Goal: Understand process/instructions: Learn how to perform a task or action

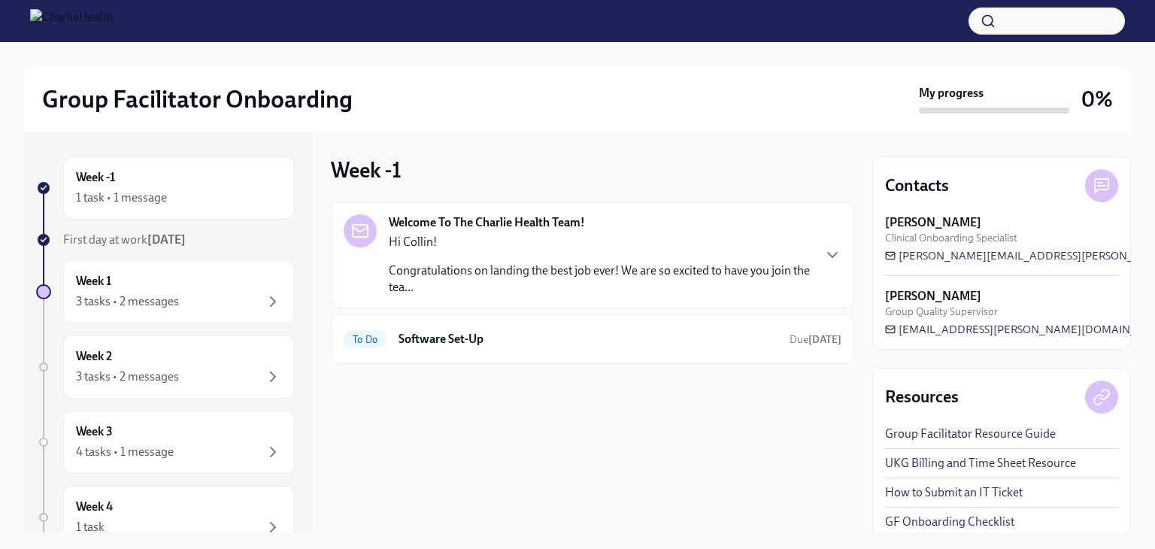
click at [147, 88] on h2 "Group Facilitator Onboarding" at bounding box center [197, 99] width 310 height 30
click at [616, 111] on div "Group Facilitator Onboarding" at bounding box center [477, 99] width 871 height 30
click at [560, 322] on div "To Do Software Set-Up Due [DATE]" at bounding box center [592, 339] width 523 height 50
click at [604, 332] on h6 "Software Set-Up" at bounding box center [587, 339] width 379 height 17
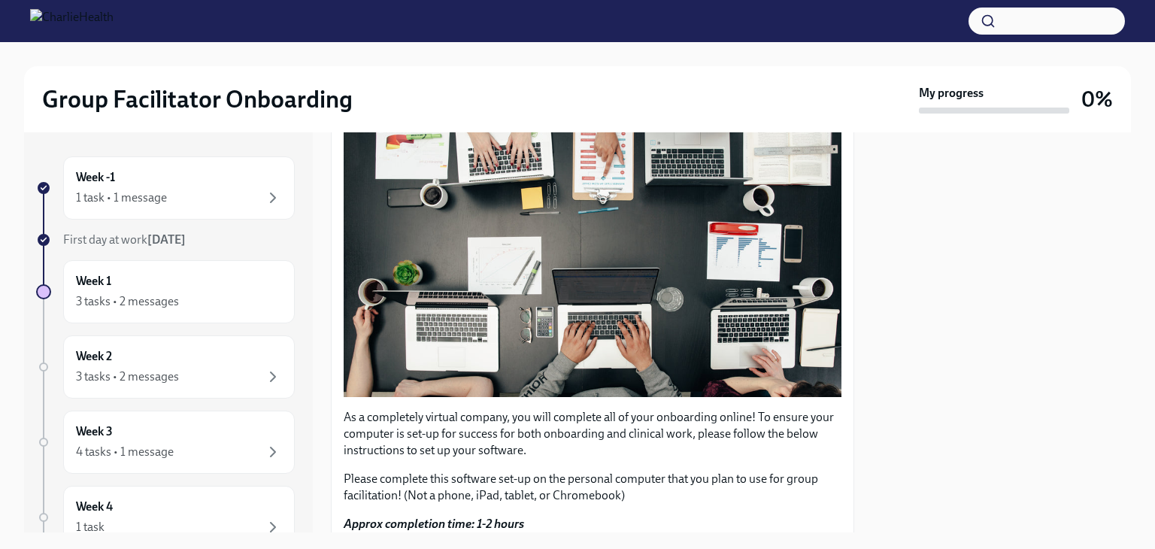
scroll to position [504, 0]
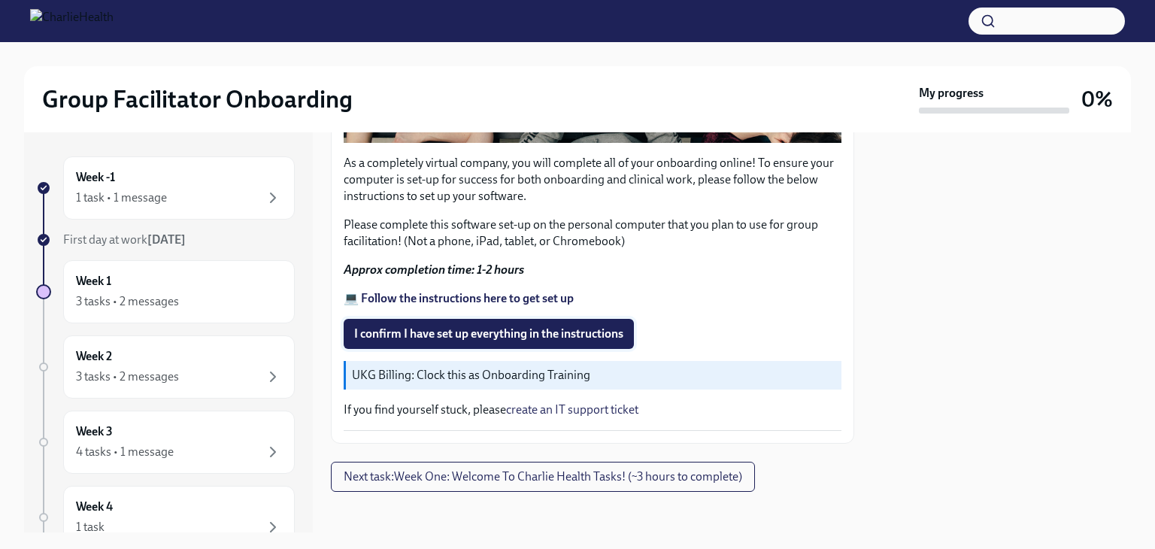
click at [525, 326] on span "I confirm I have set up everything in the instructions" at bounding box center [488, 333] width 269 height 15
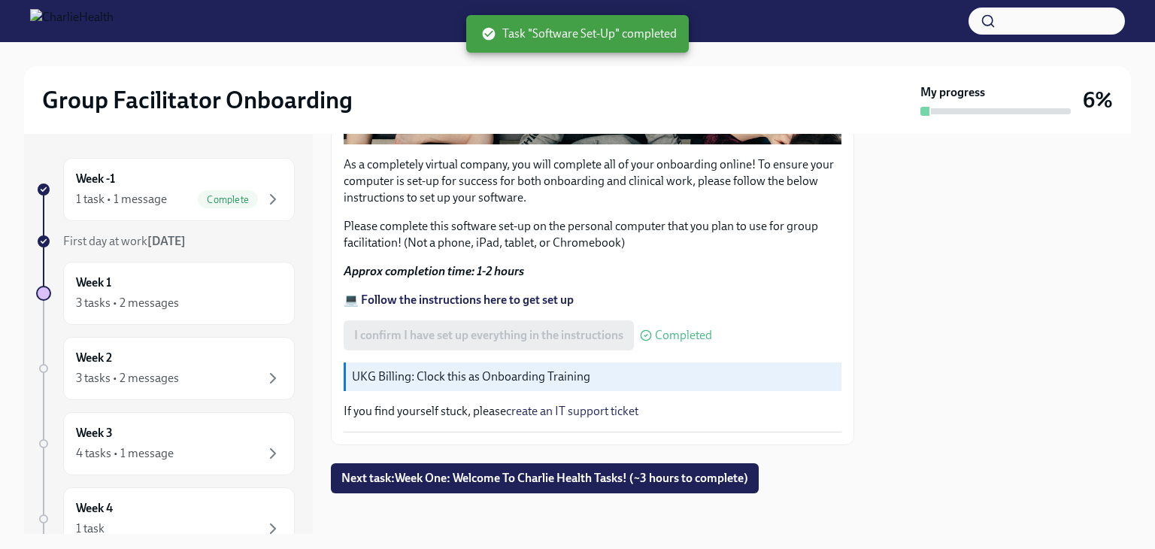
scroll to position [504, 0]
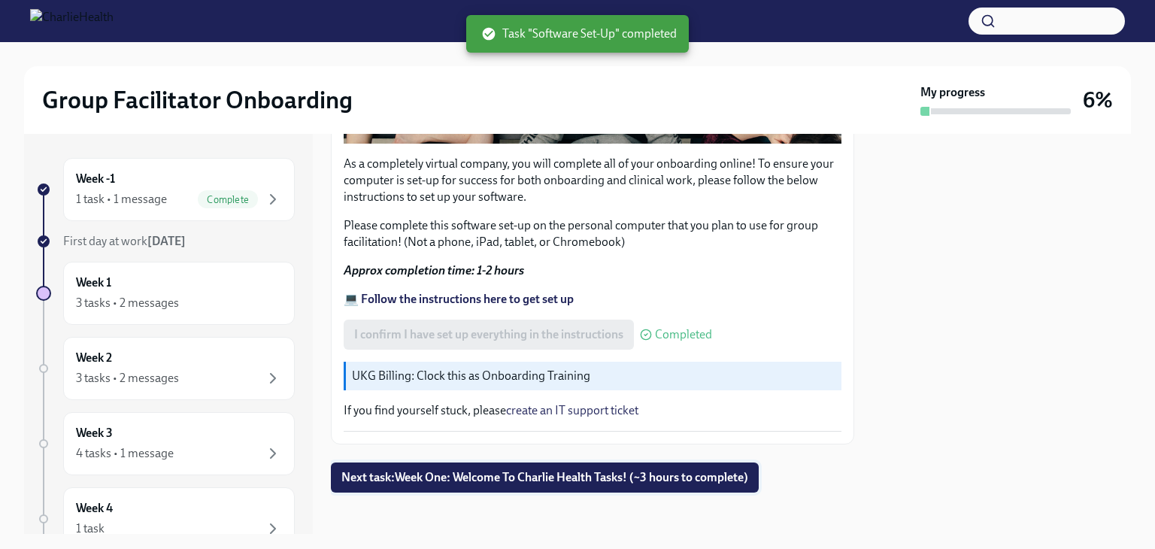
click at [580, 470] on span "Next task : Week One: Welcome To Charlie Health Tasks! (~3 hours to complete)" at bounding box center [544, 477] width 407 height 15
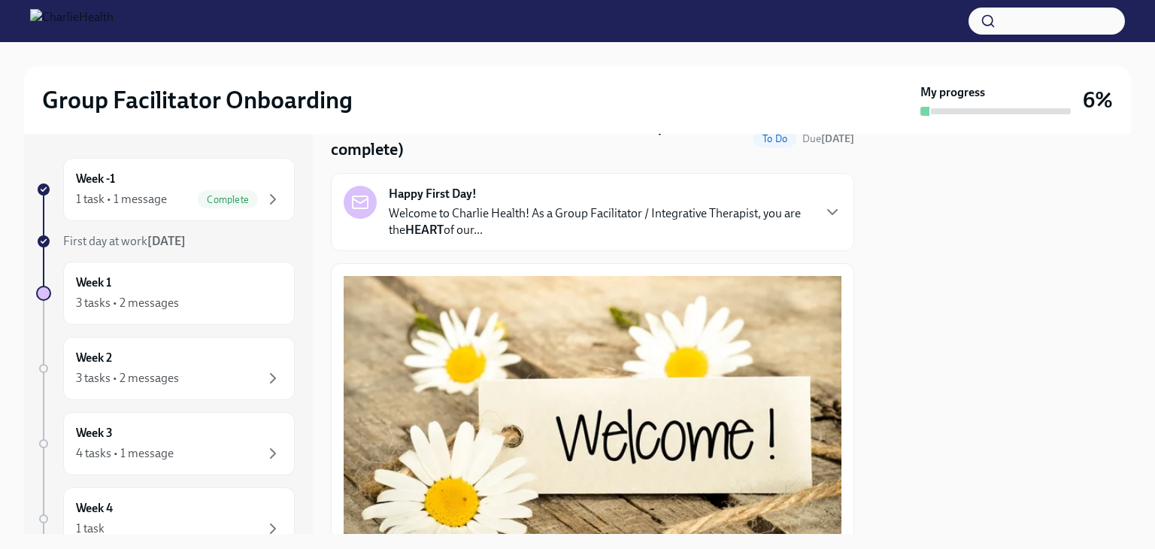
scroll to position [100, 0]
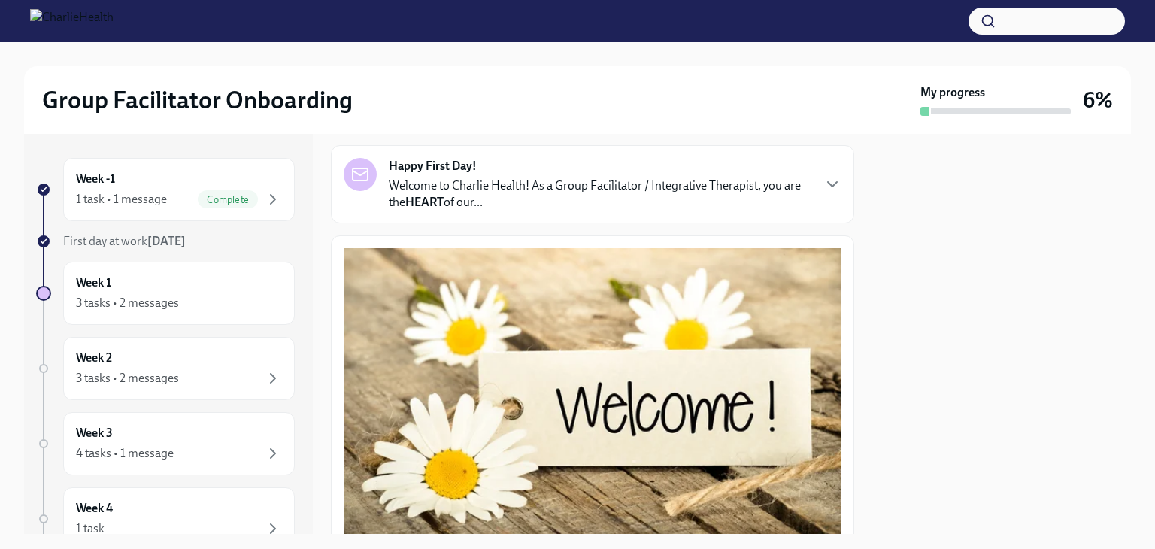
click at [640, 183] on p "Welcome to Charlie Health! As a Group Facilitator / Integrative Therapist, you …" at bounding box center [600, 193] width 422 height 33
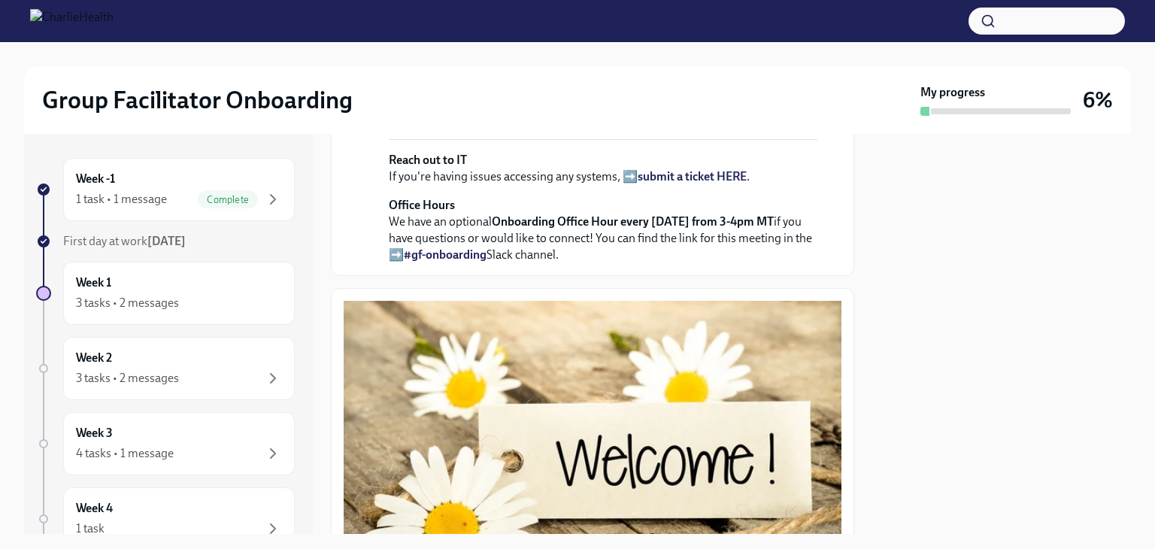
scroll to position [477, 0]
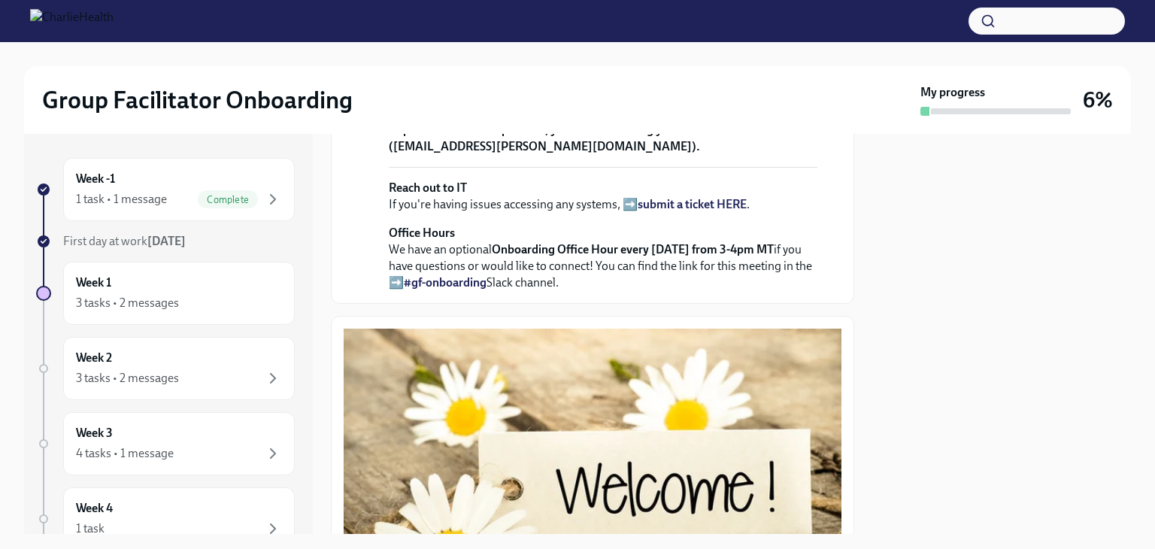
click at [743, 63] on strong "view the FULL onboarding plan HERE" at bounding box center [598, 47] width 419 height 31
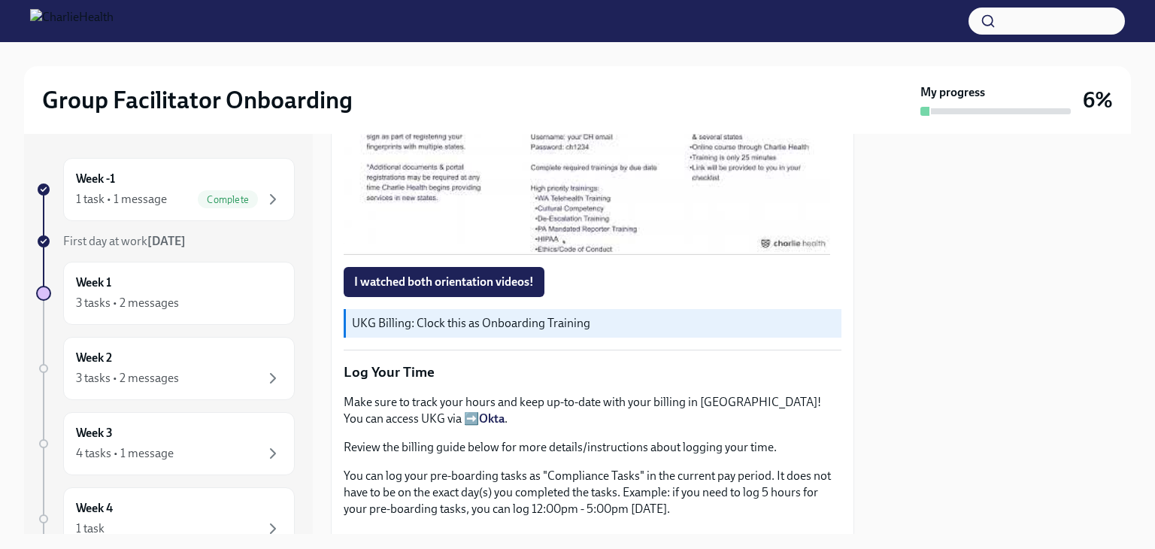
scroll to position [1679, 0]
click at [591, 129] on div at bounding box center [590, 116] width 20 height 24
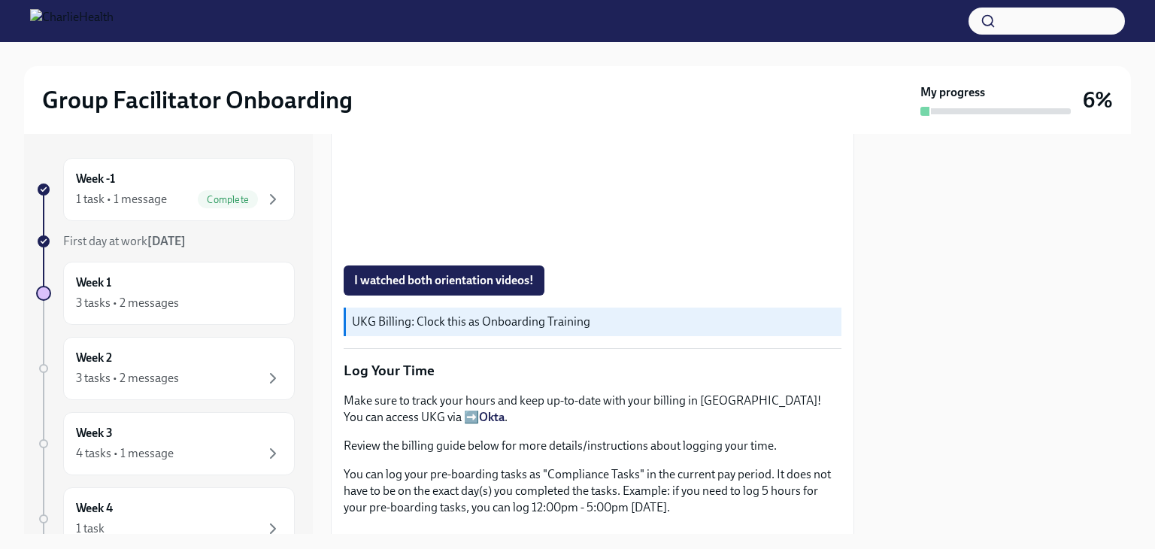
click at [700, 295] on div "I watched both orientation videos!" at bounding box center [593, 280] width 498 height 30
click at [520, 288] on span "I watched both orientation videos!" at bounding box center [444, 280] width 180 height 15
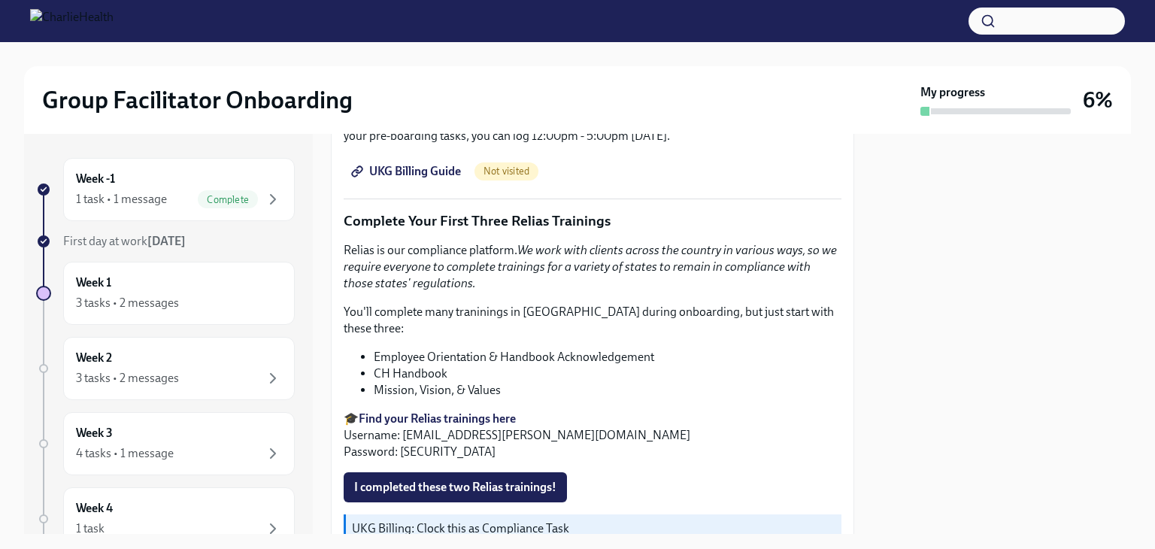
scroll to position [2081, 0]
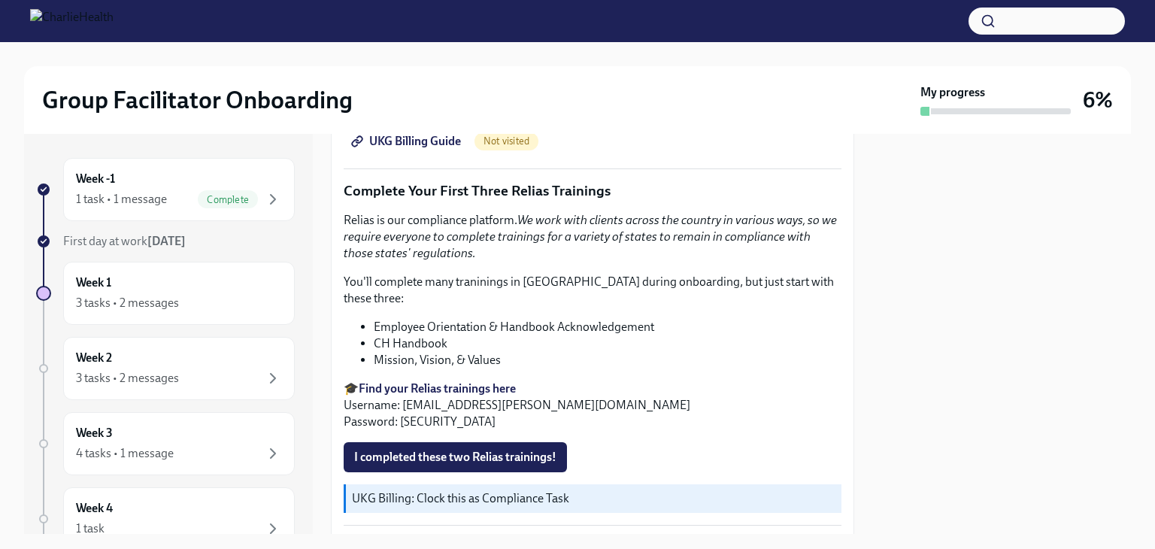
click at [444, 149] on span "UKG Billing Guide" at bounding box center [407, 141] width 107 height 15
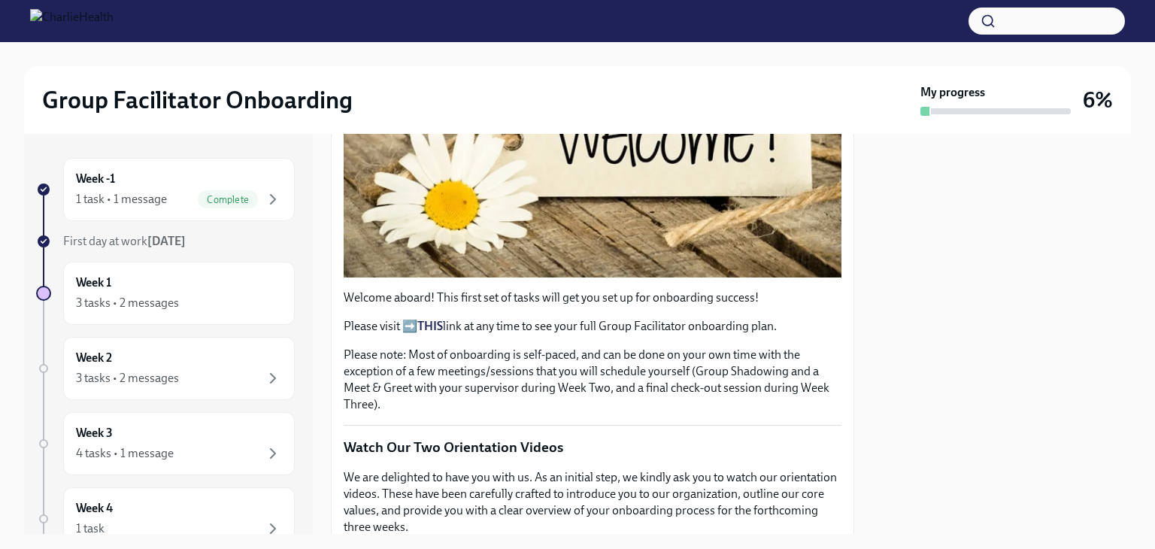
scroll to position [677, 0]
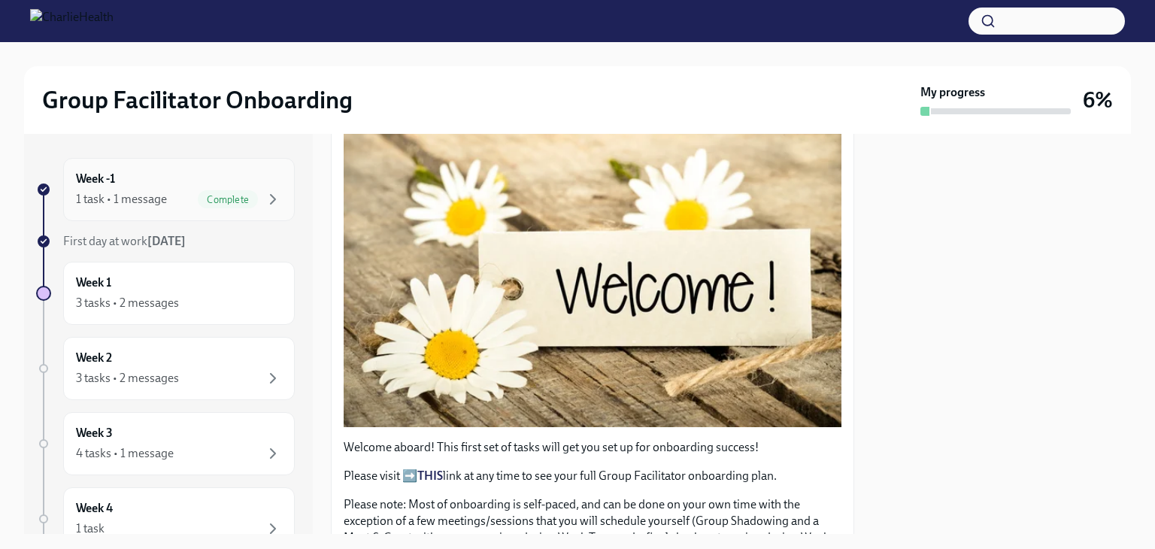
click at [147, 202] on div "1 task • 1 message" at bounding box center [121, 199] width 91 height 17
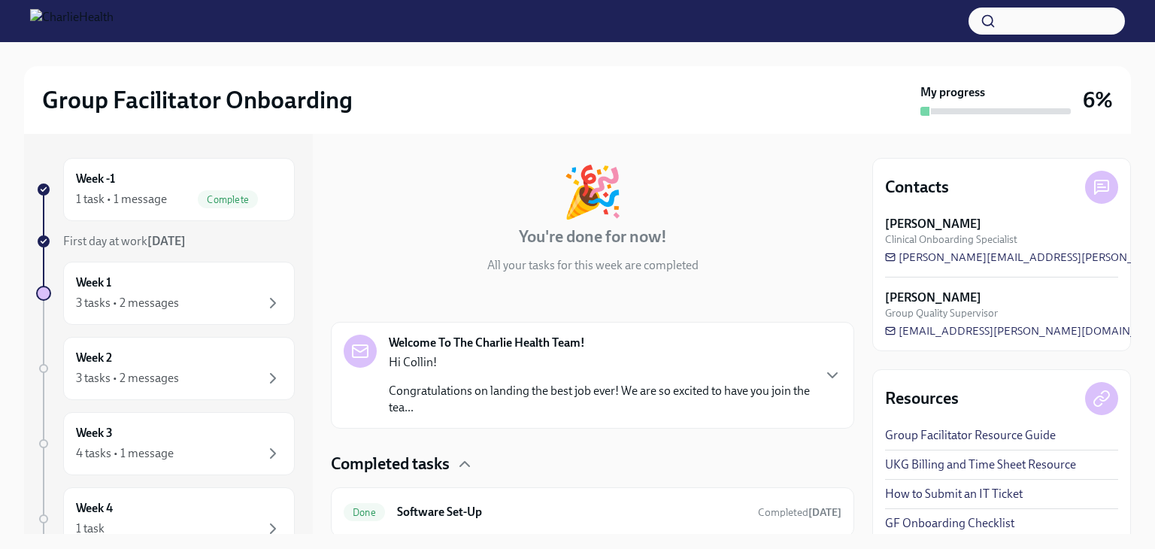
scroll to position [100, 0]
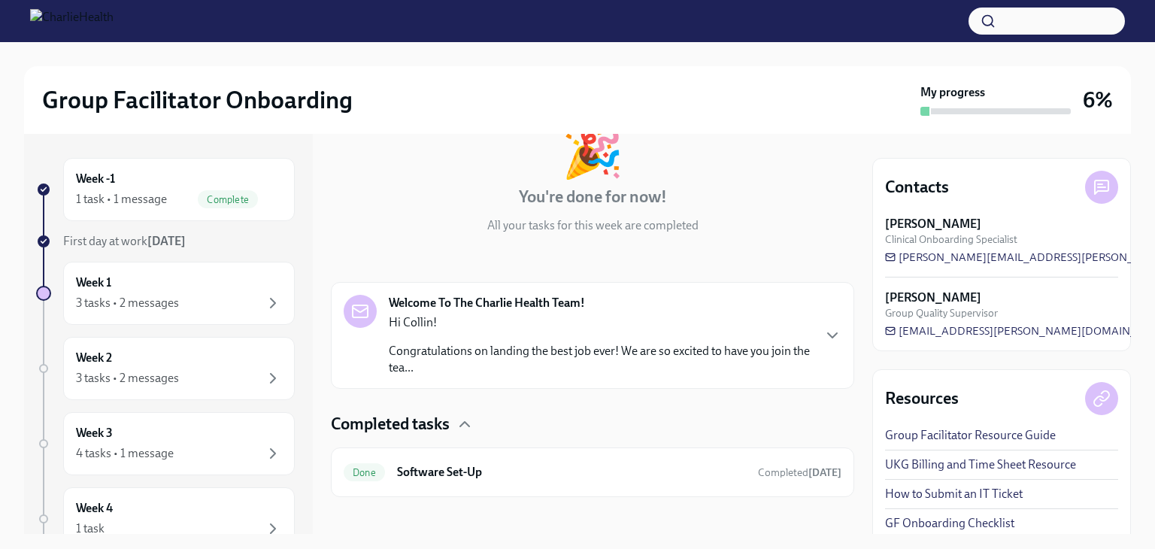
click at [582, 360] on p "Congratulations on landing the best job ever! We are so excited to have you joi…" at bounding box center [600, 359] width 422 height 33
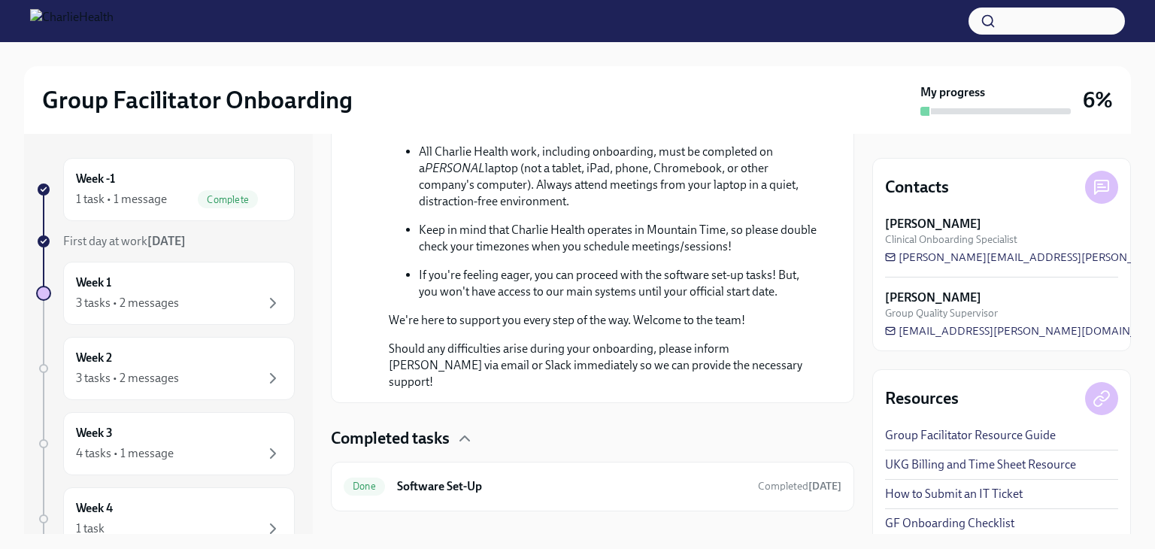
scroll to position [825, 0]
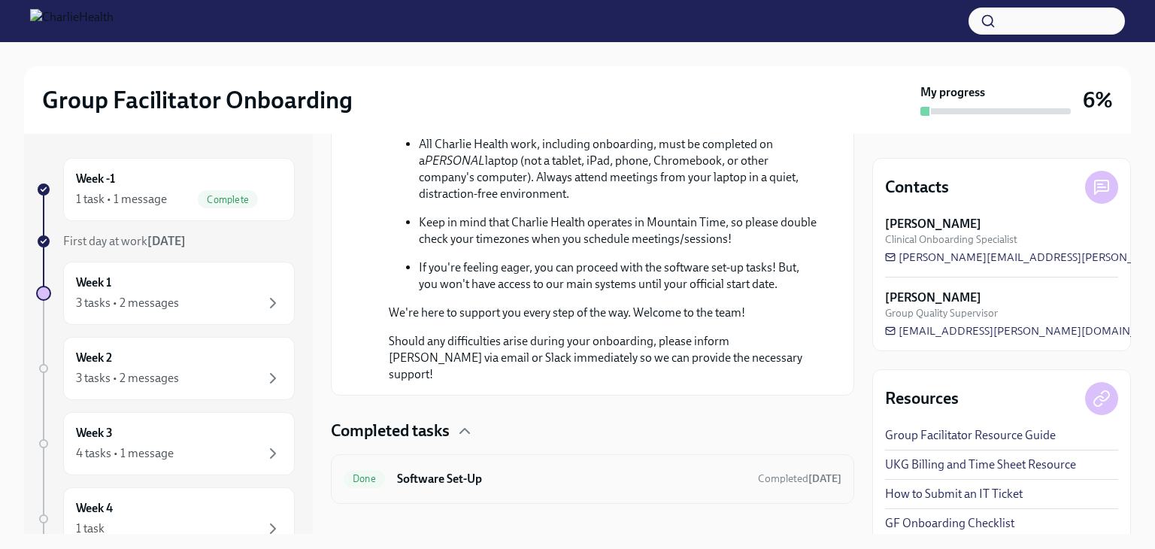
click at [567, 471] on h6 "Software Set-Up" at bounding box center [571, 479] width 349 height 17
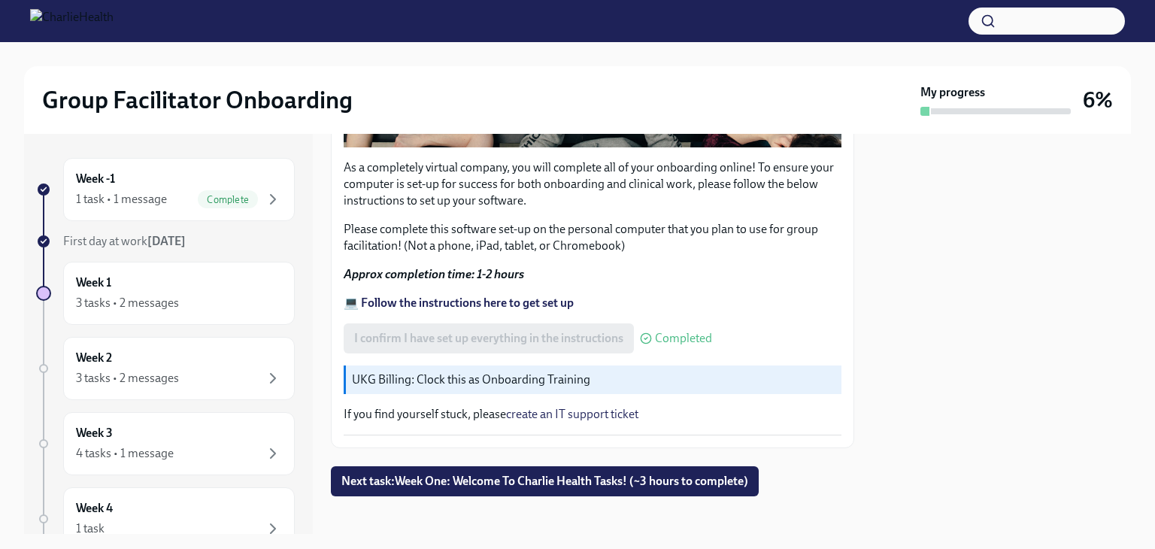
scroll to position [504, 0]
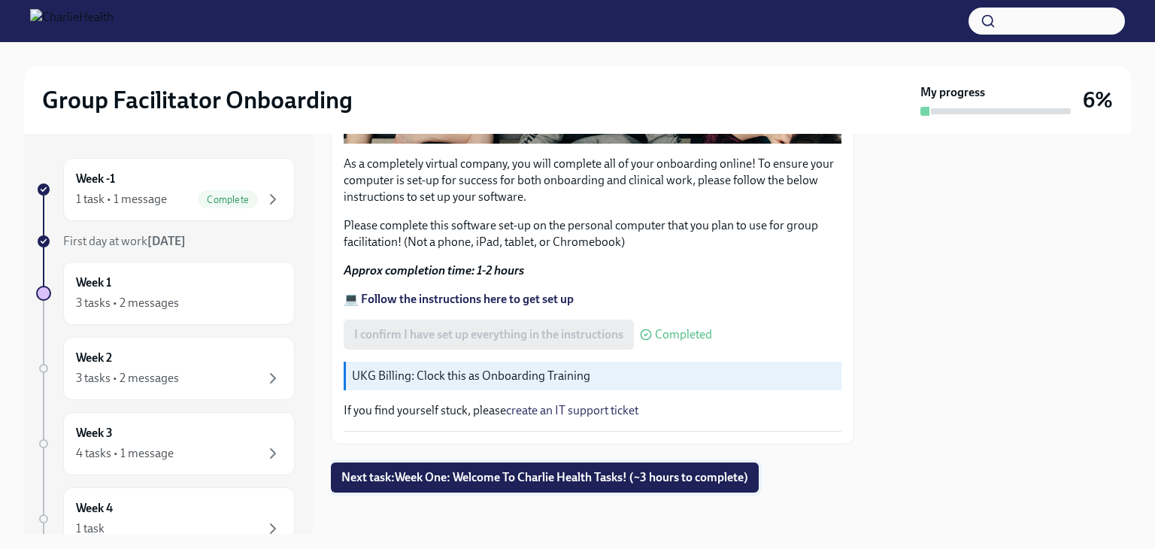
click at [573, 470] on span "Next task : Week One: Welcome To Charlie Health Tasks! (~3 hours to complete)" at bounding box center [544, 477] width 407 height 15
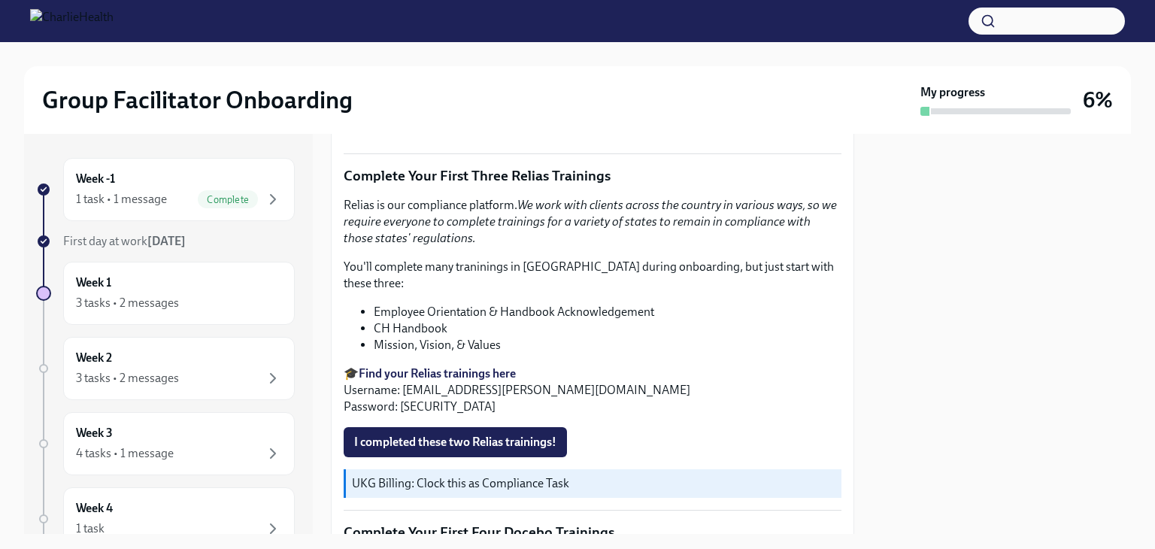
scroll to position [1611, 0]
